Goal: Task Accomplishment & Management: Use online tool/utility

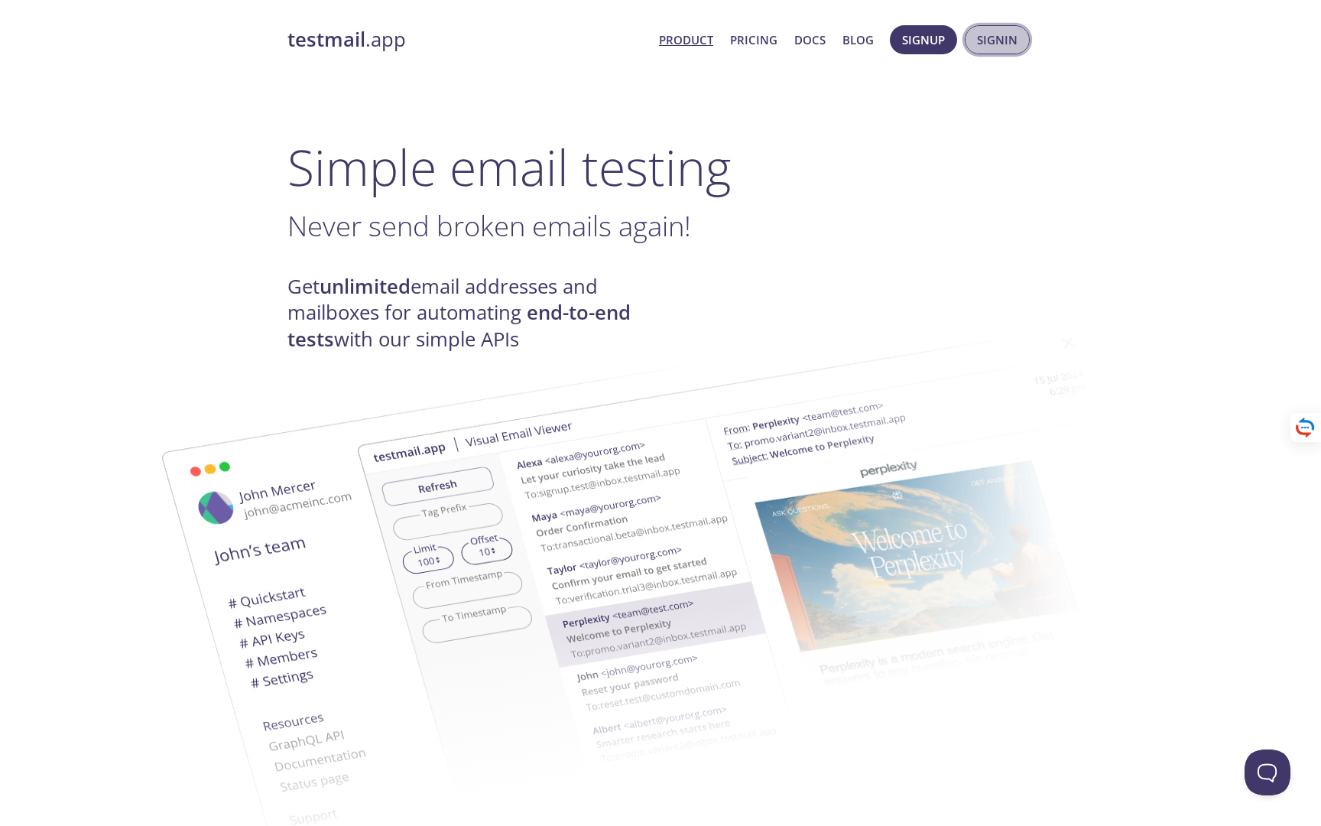
click at [997, 44] on span "Signin" at bounding box center [997, 40] width 41 height 20
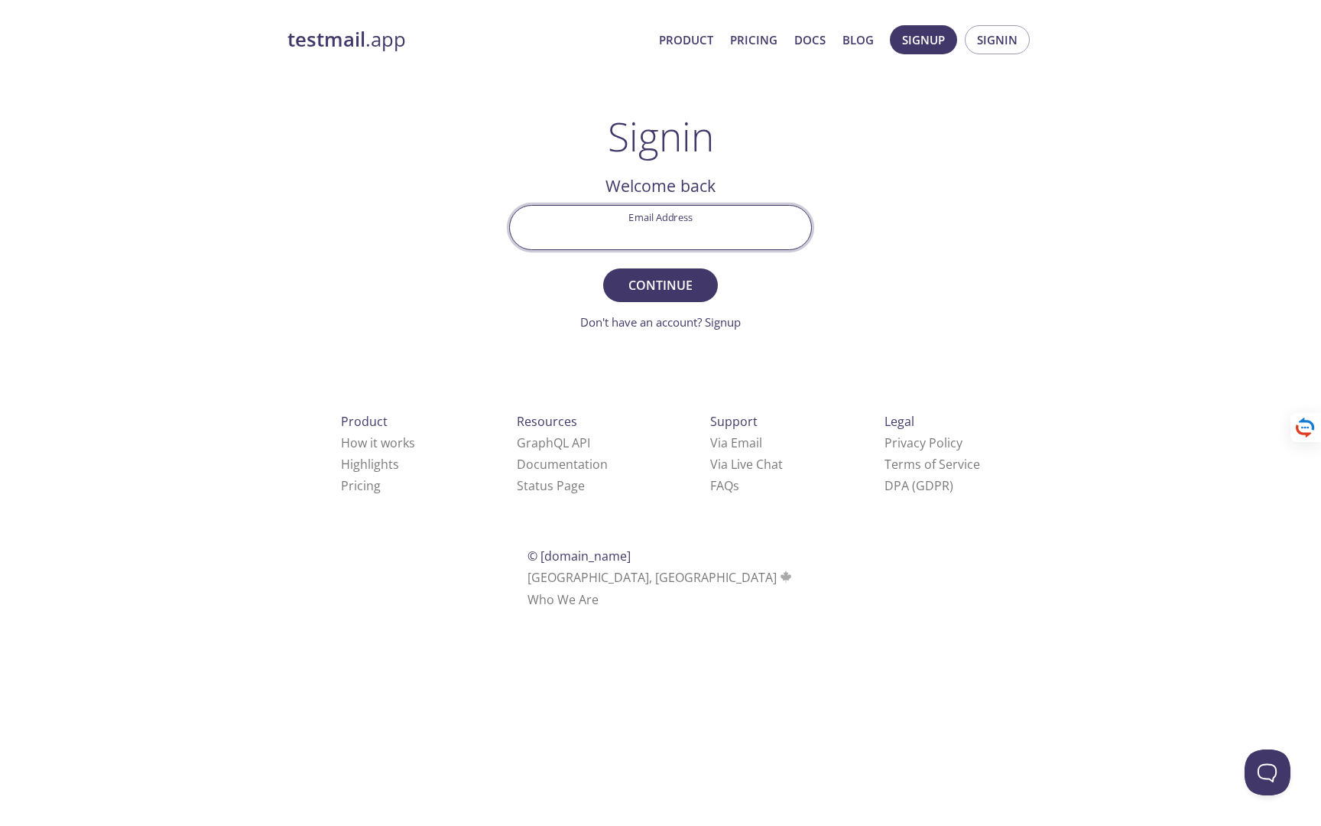
click at [761, 239] on input "Email Address" at bounding box center [660, 228] width 301 height 44
type input "v"
click at [0, 628] on com-1password-button at bounding box center [0, 628] width 0 height 0
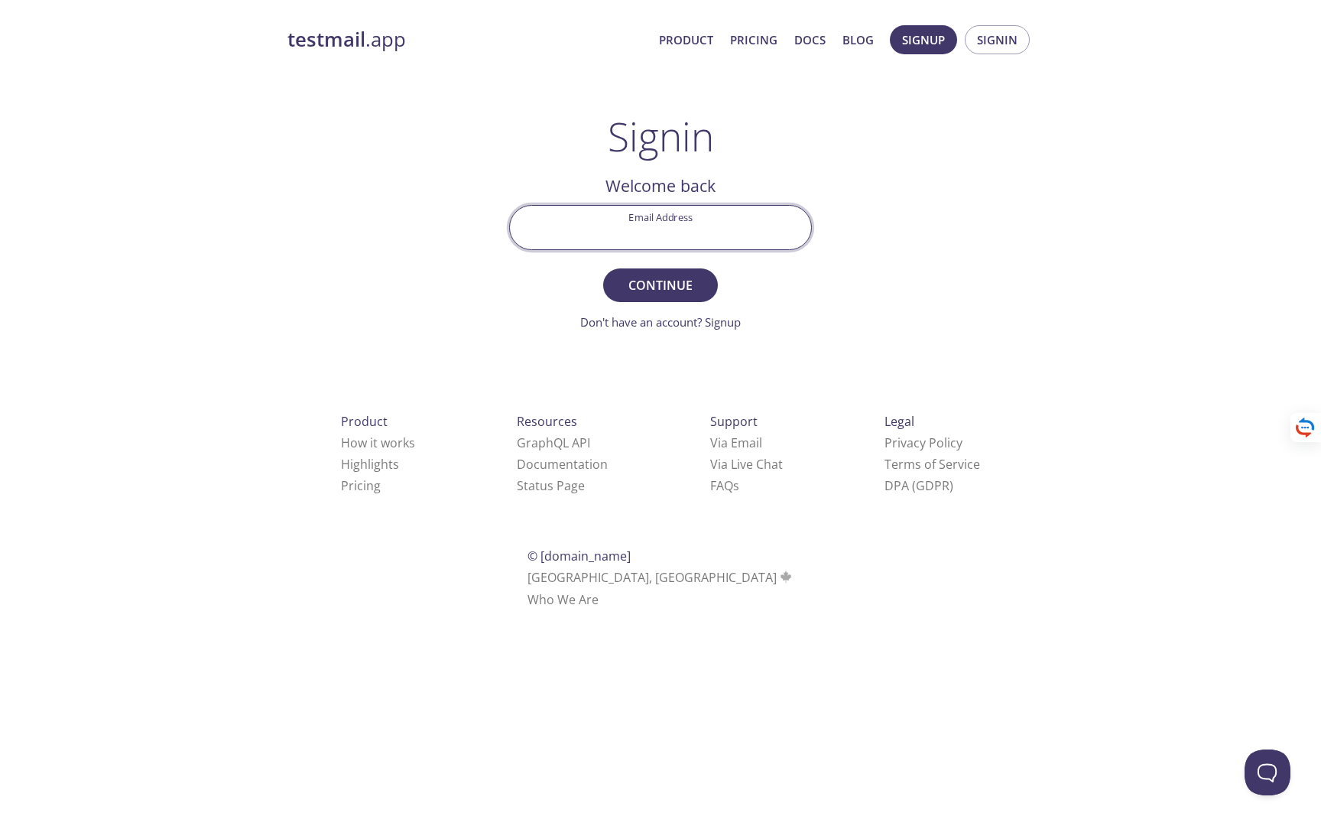
click at [0, 628] on com-1password-button at bounding box center [0, 628] width 0 height 0
click at [863, 190] on div "testmail .app Product Pricing Docs Blog Signup Signin Signin Welcome back Email…" at bounding box center [660, 334] width 783 height 638
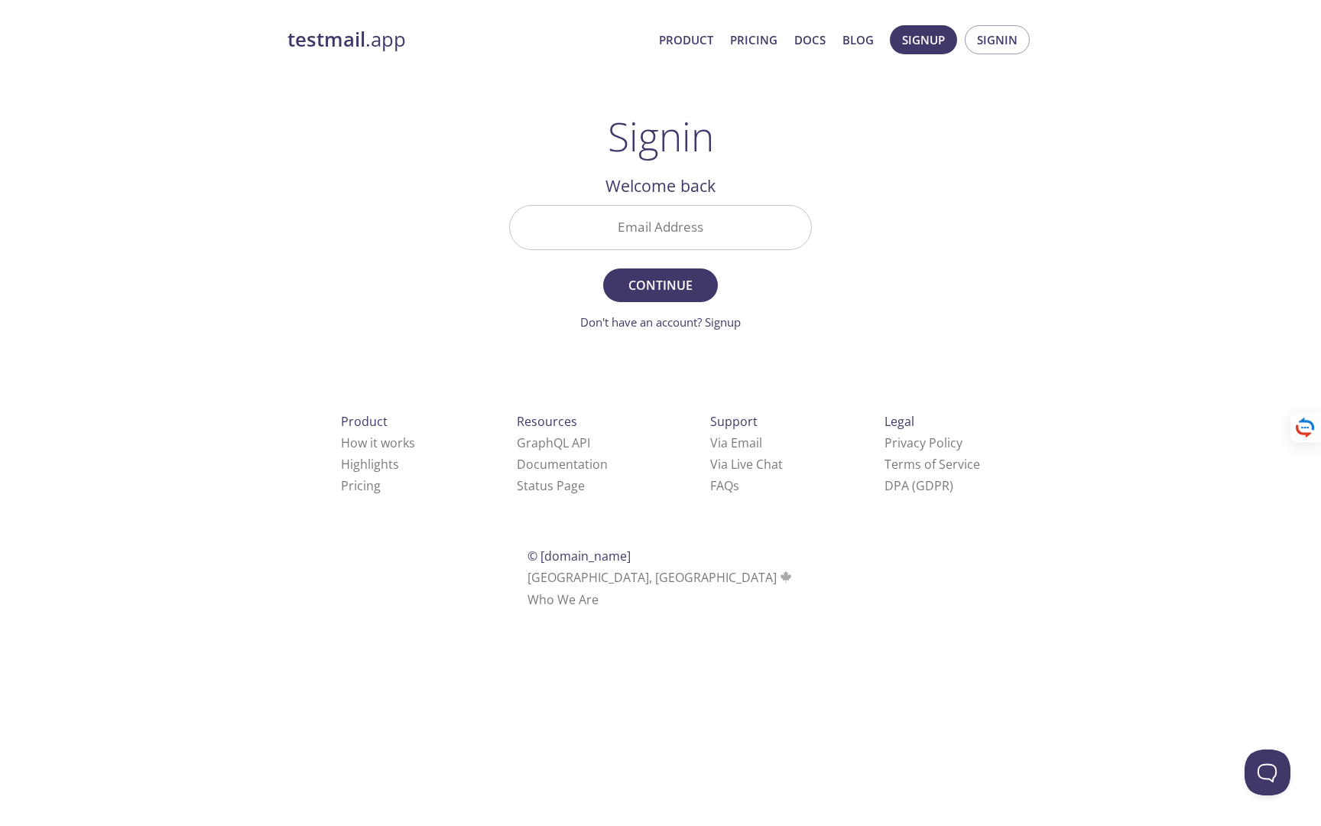
click at [710, 229] on input "Email Address" at bounding box center [660, 228] width 301 height 44
click at [989, 43] on span "Signin" at bounding box center [997, 40] width 41 height 20
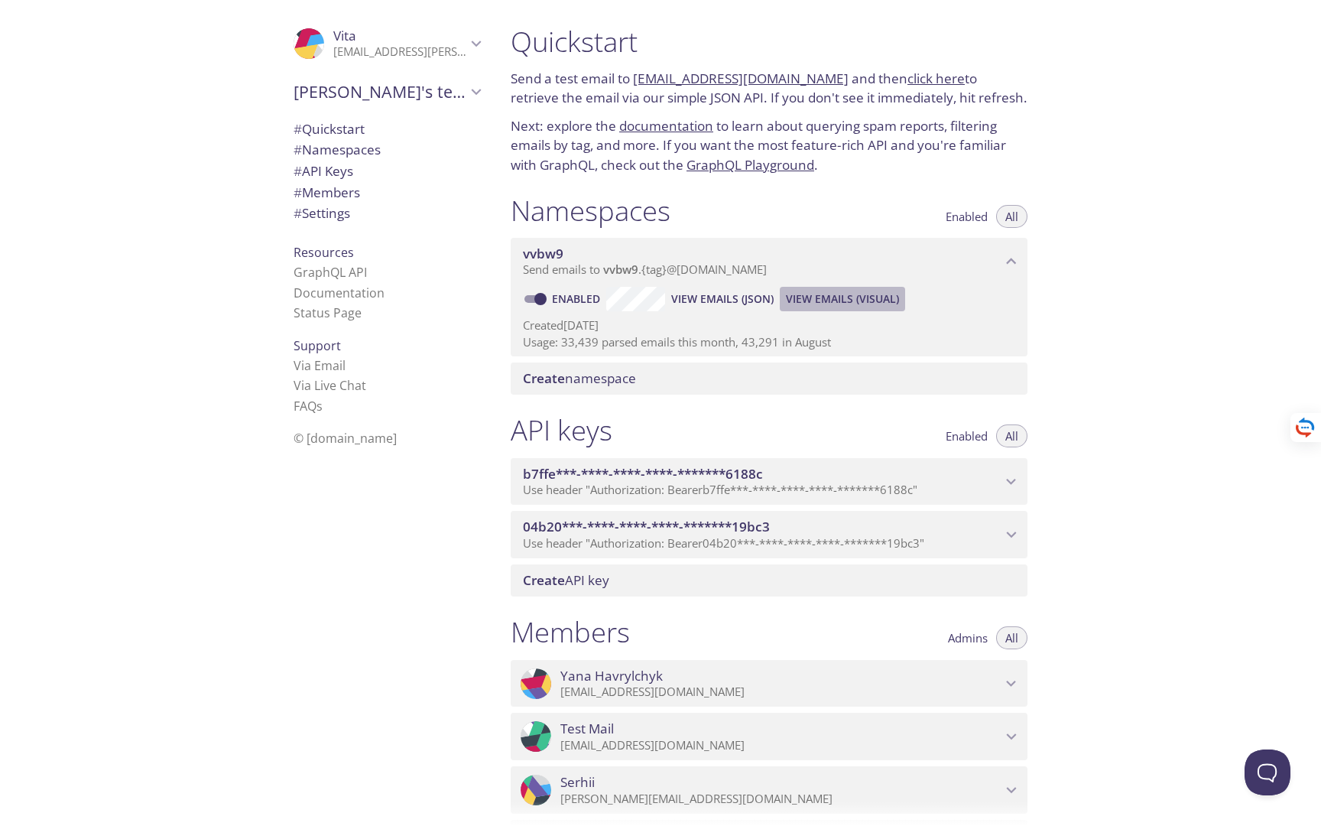
click at [865, 300] on span "View Emails (Visual)" at bounding box center [842, 299] width 113 height 18
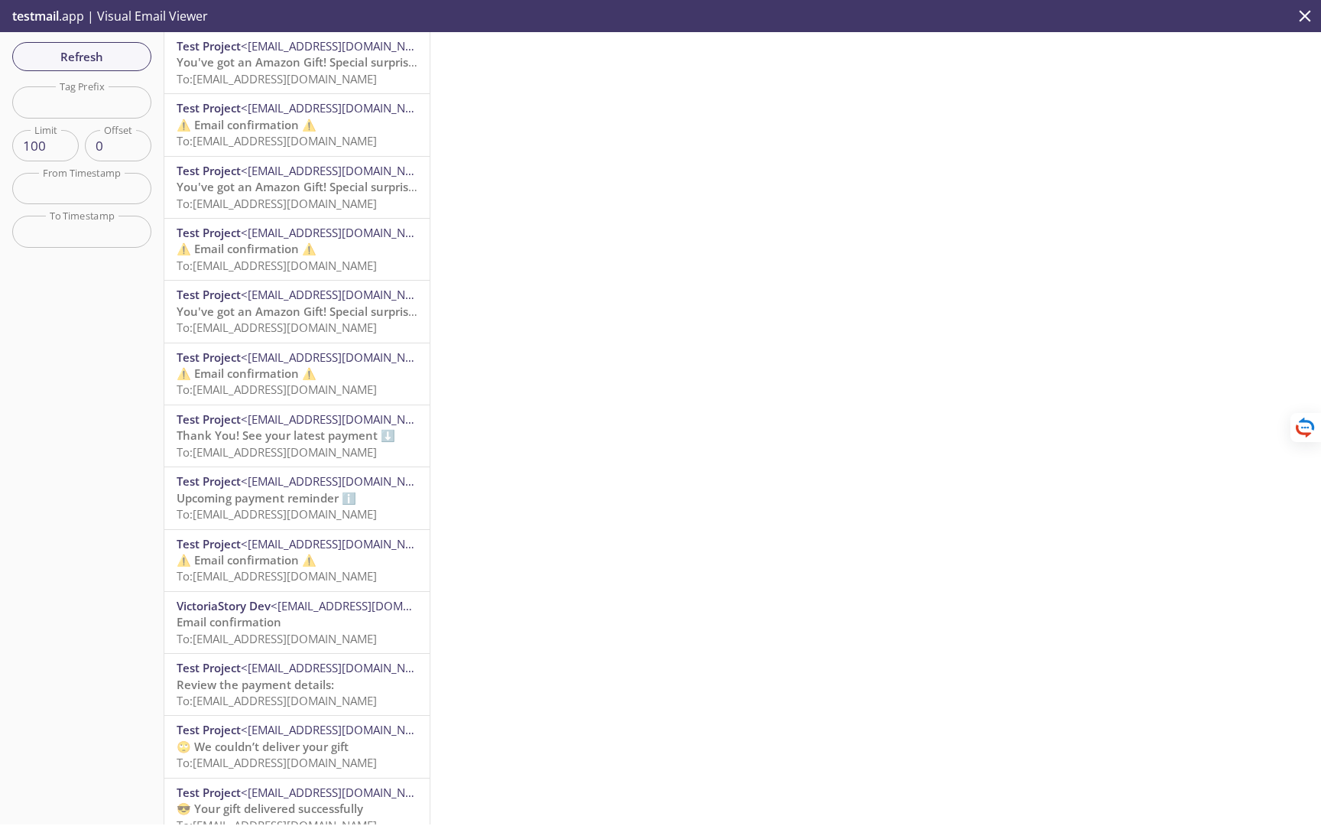
click at [83, 96] on input "text" at bounding box center [81, 101] width 139 height 31
paste input "registration-1758536929959"
type input "registration-1758536929959"
